Goal: Information Seeking & Learning: Learn about a topic

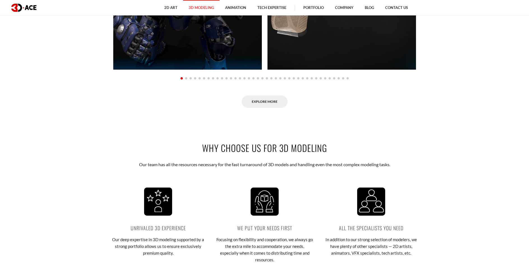
scroll to position [505, 0]
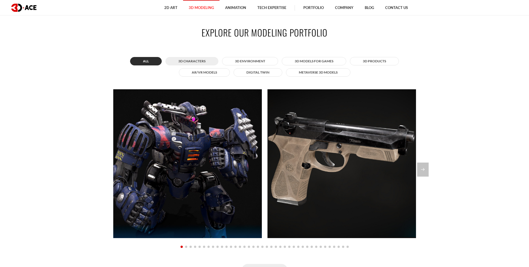
click at [203, 61] on button "3D Characters" at bounding box center [192, 61] width 53 height 8
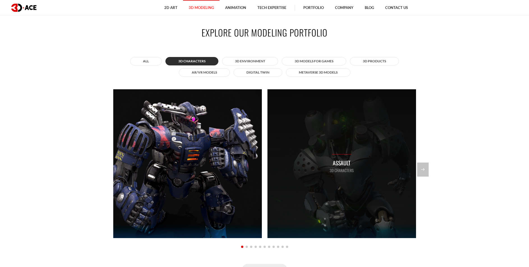
click at [306, 121] on div "Assault 3D Characters" at bounding box center [342, 163] width 149 height 149
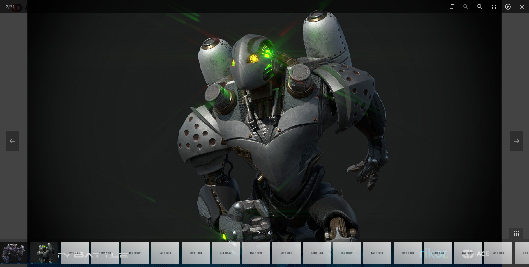
click at [509, 107] on div at bounding box center [264, 133] width 529 height 267
click at [180, 245] on div at bounding box center [318, 253] width 636 height 28
click at [169, 252] on img at bounding box center [165, 253] width 28 height 22
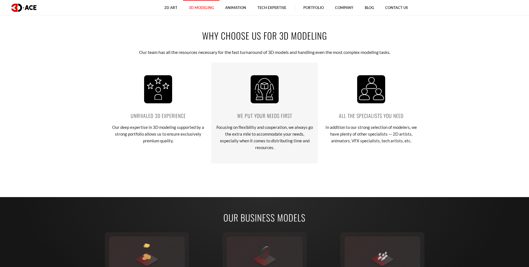
scroll to position [926, 0]
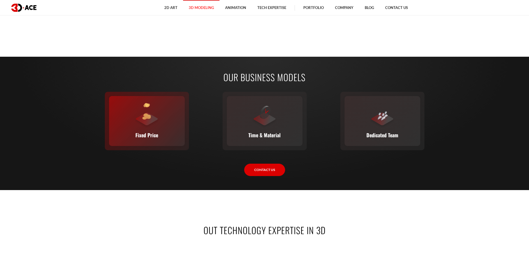
click at [166, 139] on div "Fixed Price You set the budget, we stick to it. The full scope, requirements, t…" at bounding box center [147, 121] width 76 height 50
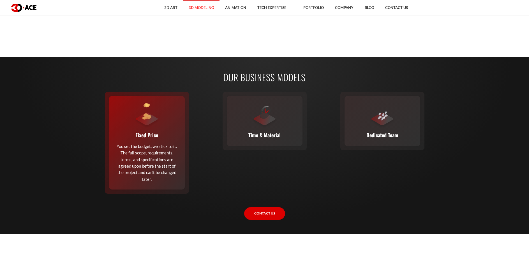
click at [172, 183] on div "Fixed Price You set the budget, we stick to it. The full scope, requirements, t…" at bounding box center [147, 142] width 76 height 93
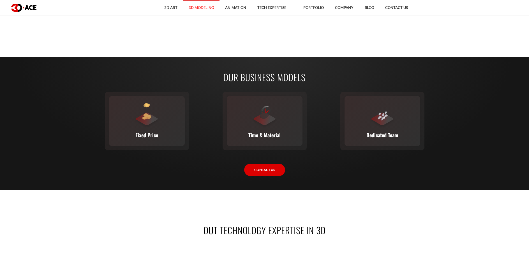
click at [166, 169] on div "Our business models Fixed Price You set the budget, we stick to it. The full sc…" at bounding box center [264, 123] width 311 height 105
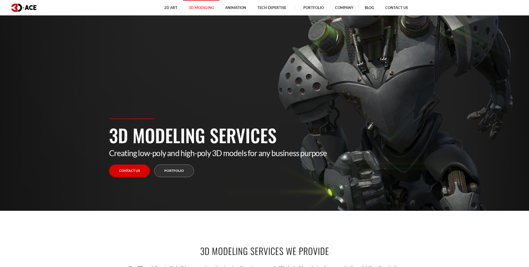
scroll to position [0, 0]
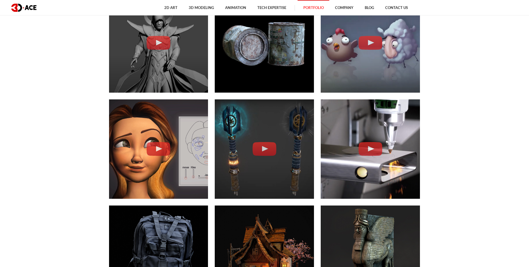
scroll to position [252, 0]
